Goal: Answer question/provide support: Share knowledge or assist other users

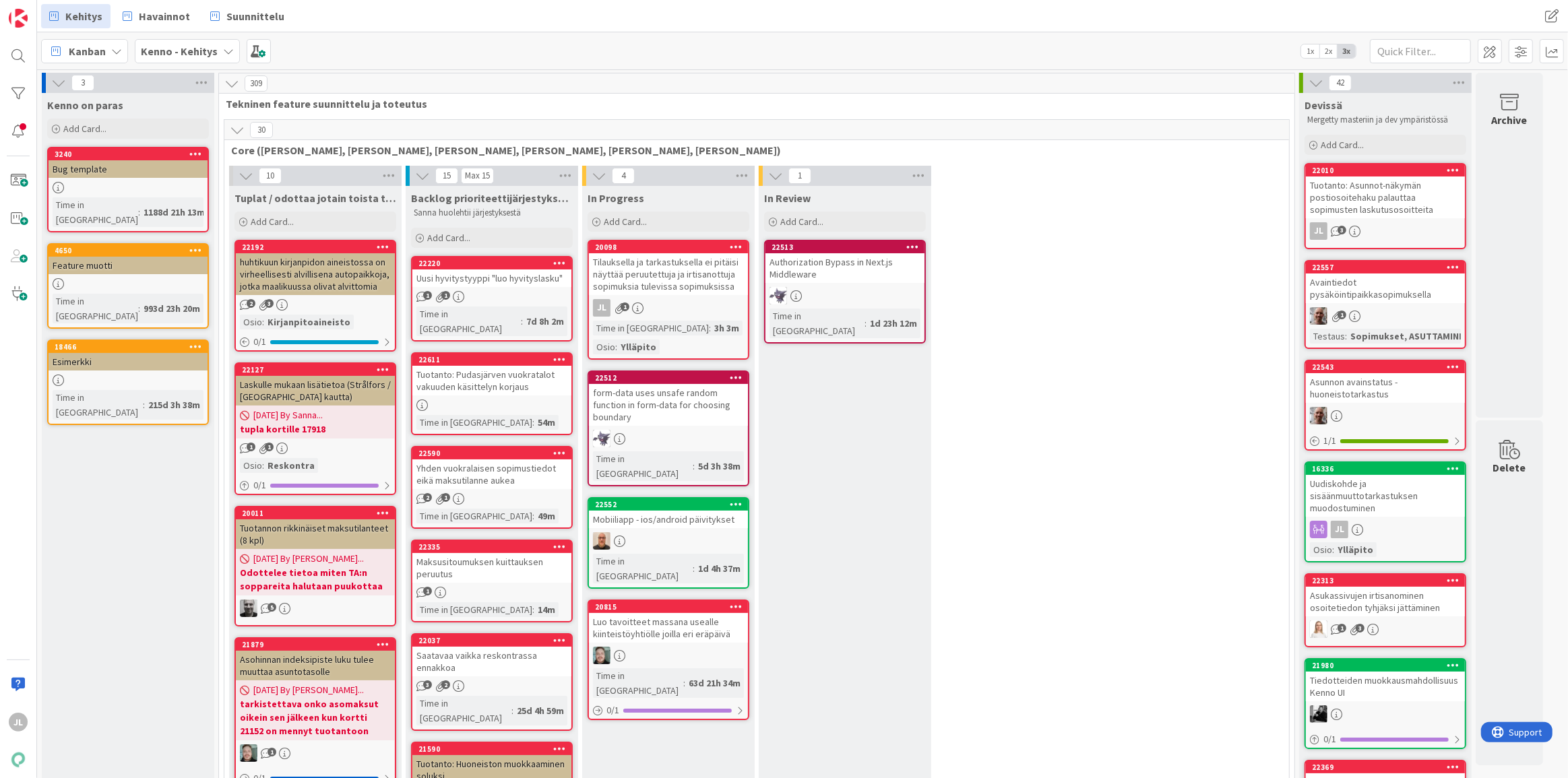
click at [648, 273] on div "Tilauksella ja tarkastuksella ei pitäisi näyttää peruutettuja ja irtisanottuja …" at bounding box center [668, 274] width 159 height 41
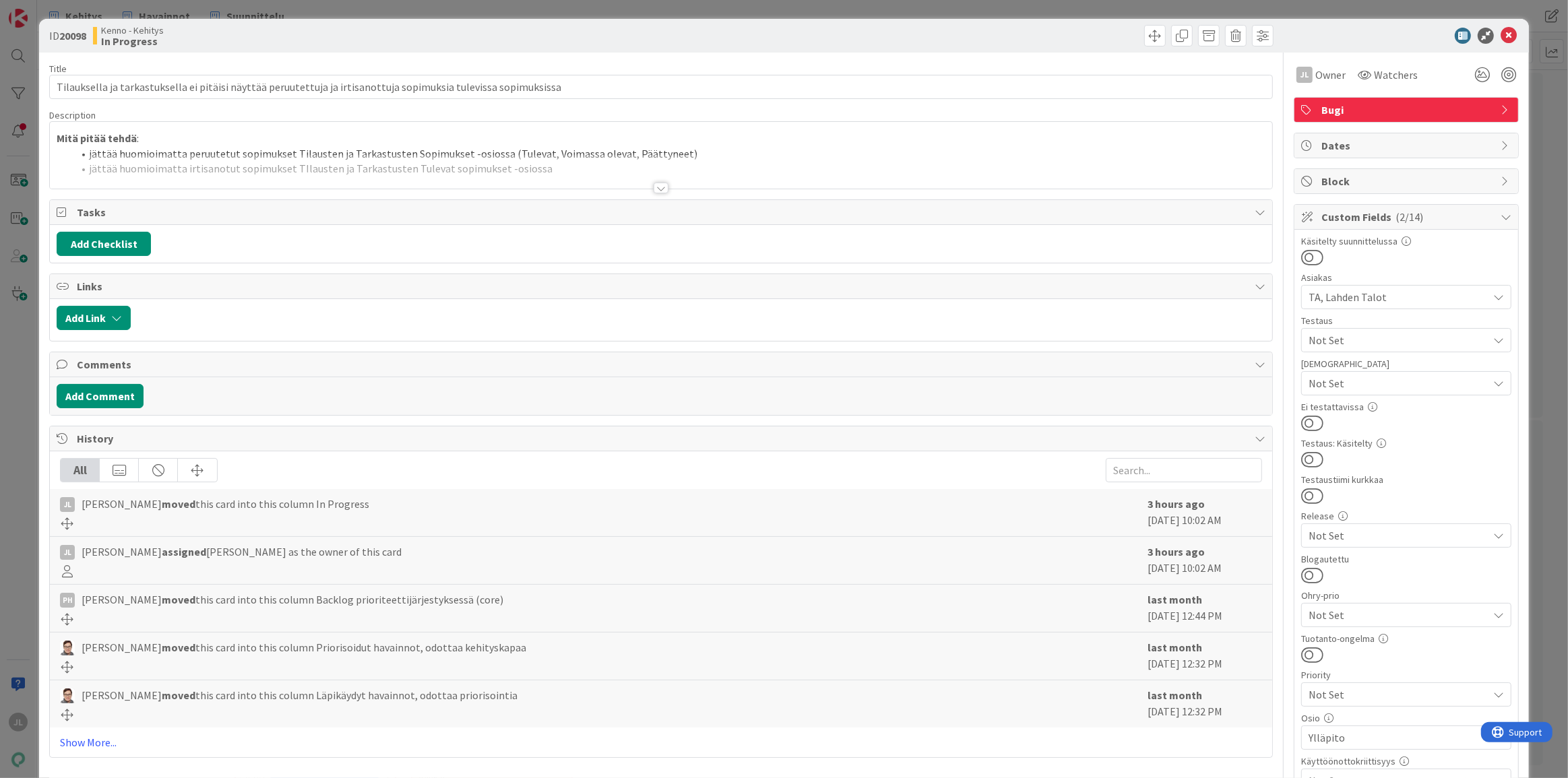
click at [718, 154] on div at bounding box center [661, 171] width 1222 height 35
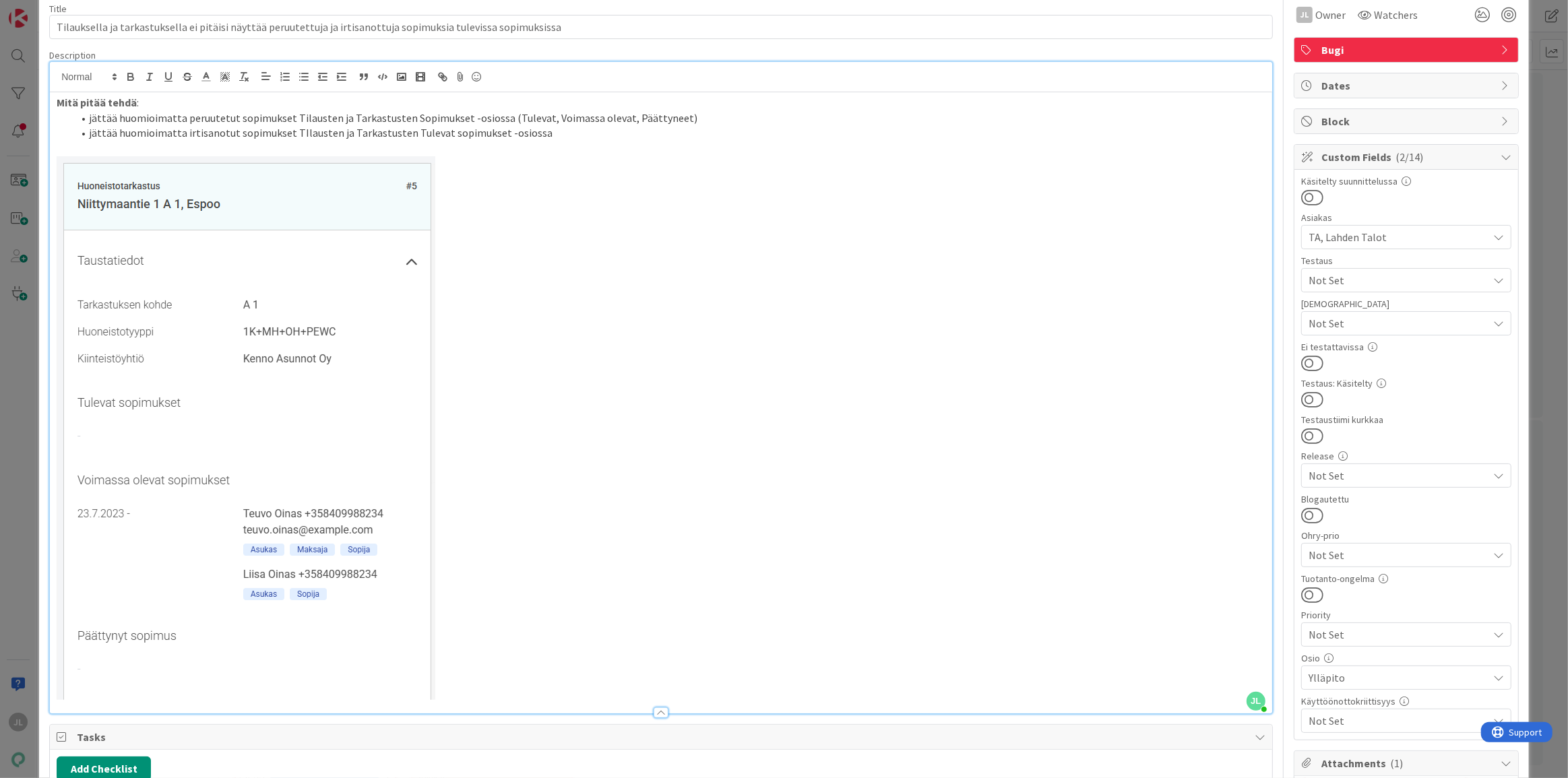
scroll to position [60, 0]
click at [270, 132] on li "jättää huomioimatta irtisanotut sopimukset TIlausten ja Tarkastusten Tulevat so…" at bounding box center [669, 132] width 1192 height 16
click at [514, 114] on li "jättää huomioimatta peruutetut sopimukset Tilausten ja Tarkastusten Sopimukset …" at bounding box center [669, 118] width 1192 height 16
click at [289, 128] on li "jättää huomioimatta irtisanotut sopimukset TIlausten ja Tarkastusten Tulevat so…" at bounding box center [669, 132] width 1192 height 16
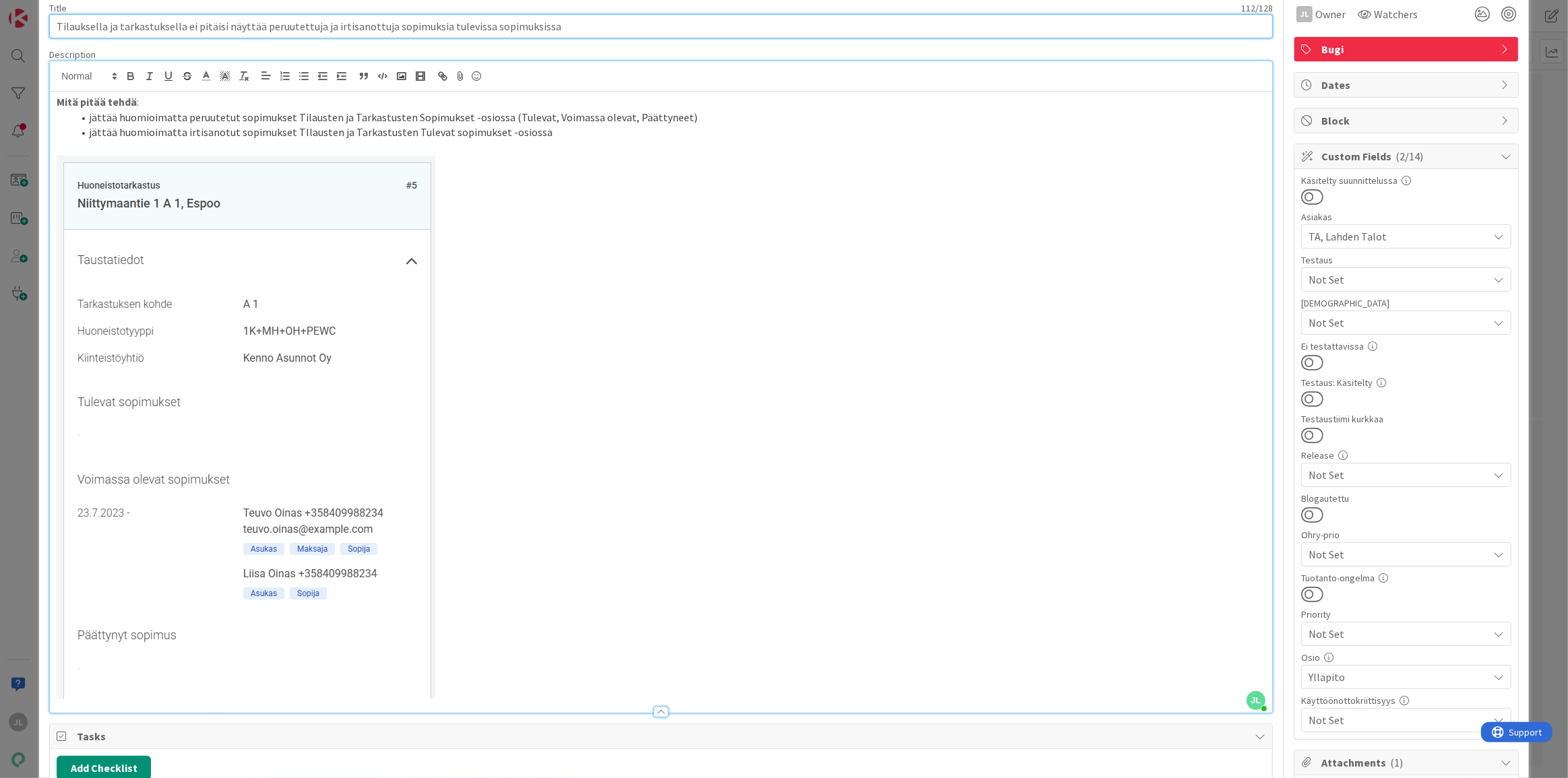
click at [314, 18] on input "Tilauksella ja tarkastuksella ei pitäisi näyttää peruutettuja ja irtisanottuja …" at bounding box center [661, 26] width 1224 height 24
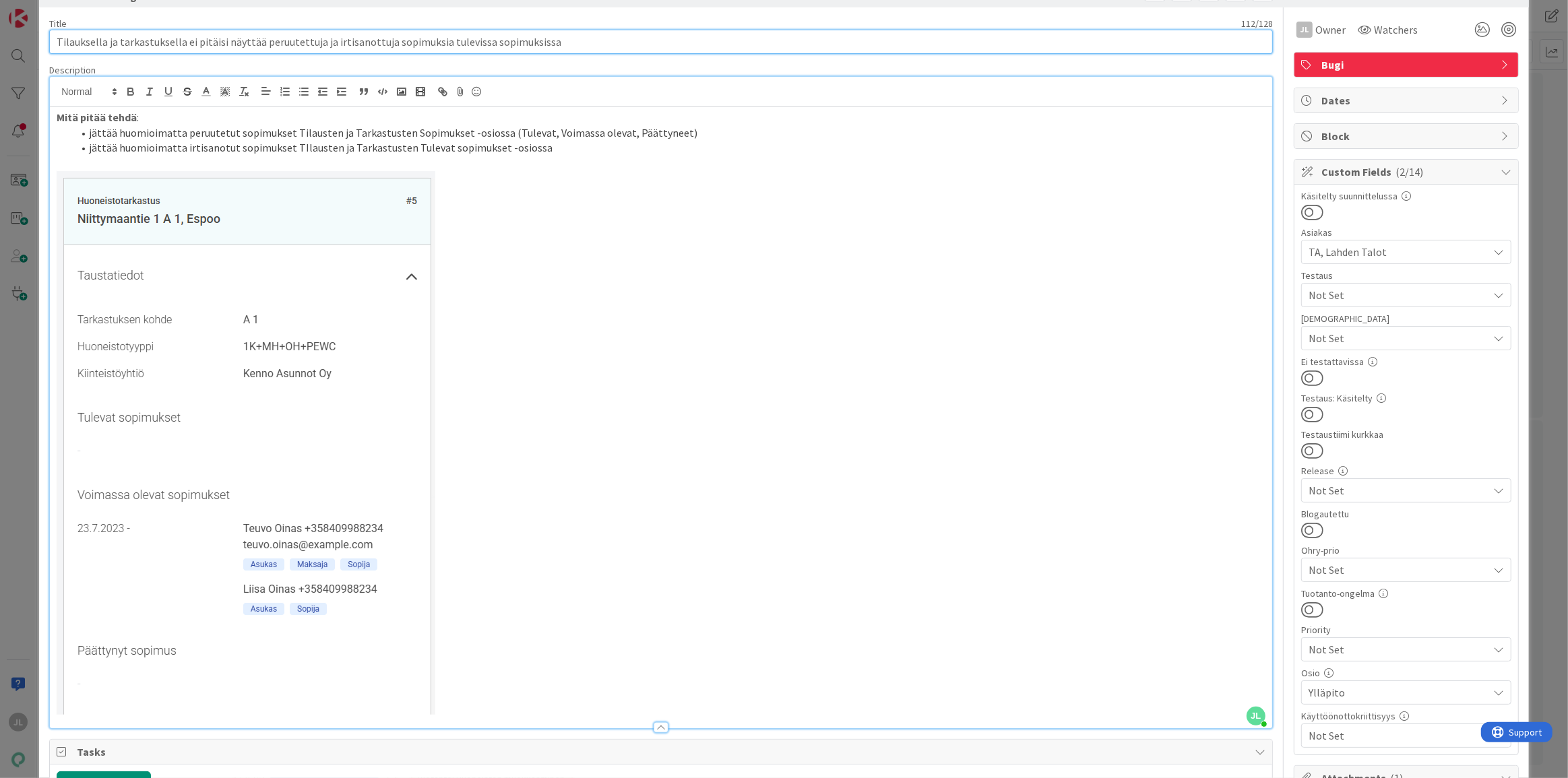
scroll to position [0, 0]
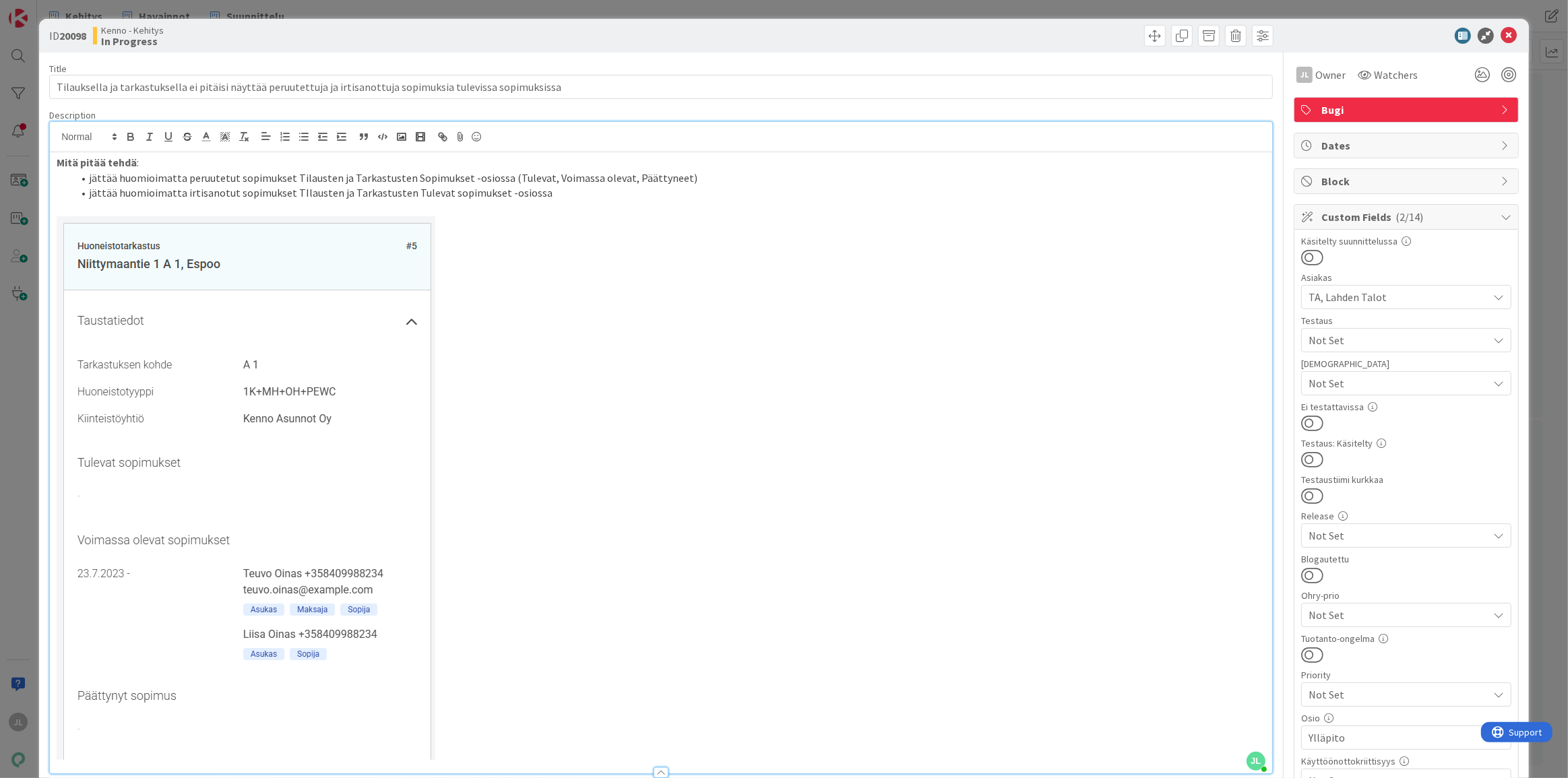
click at [287, 186] on li "jättää huomioimatta irtisanotut sopimukset TIlausten ja Tarkastusten Tulevat so…" at bounding box center [669, 193] width 1192 height 16
